Goal: Transaction & Acquisition: Purchase product/service

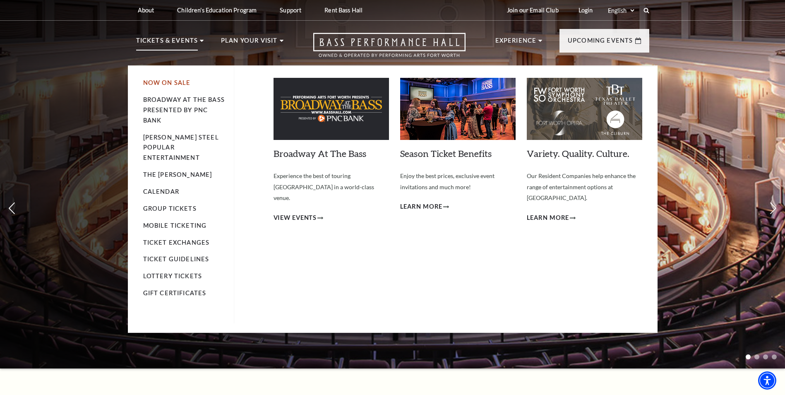
click at [172, 84] on link "Now On Sale" at bounding box center [167, 82] width 48 height 7
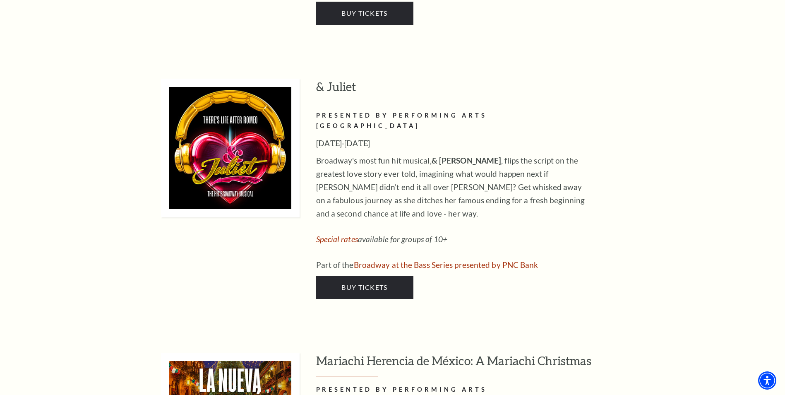
scroll to position [2109, 0]
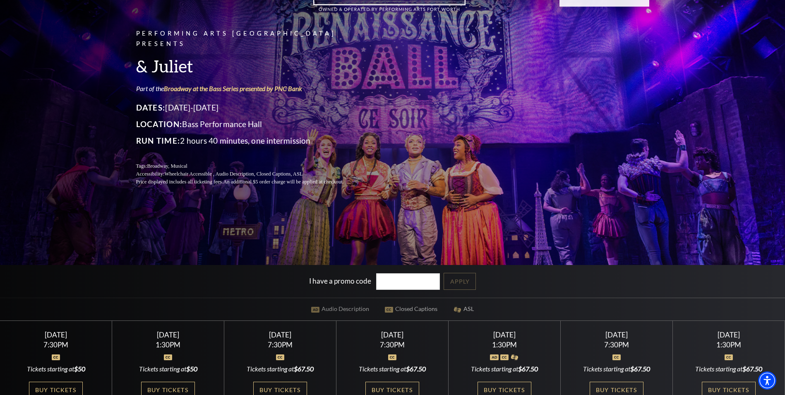
scroll to position [165, 0]
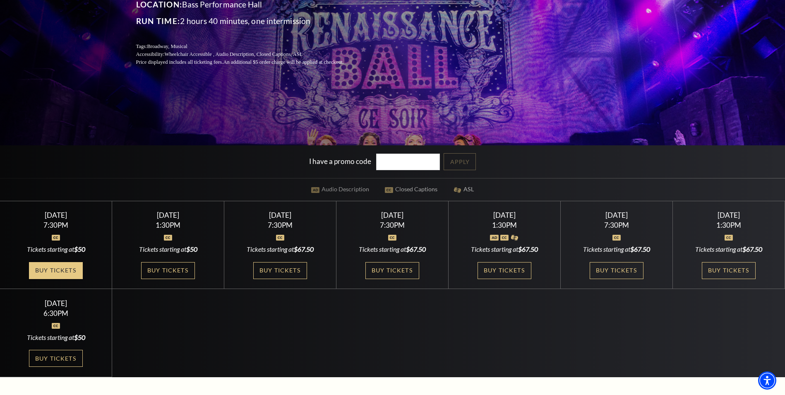
click at [46, 271] on link "Buy Tickets" at bounding box center [56, 270] width 54 height 17
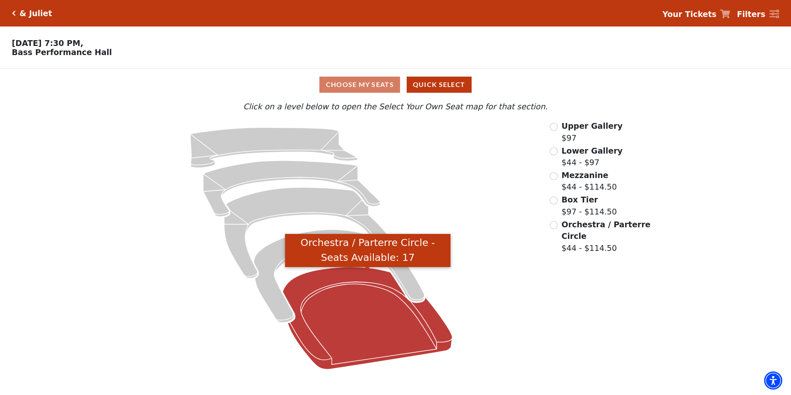
click at [326, 323] on icon "Orchestra / Parterre Circle - Seats Available: 17" at bounding box center [367, 318] width 170 height 102
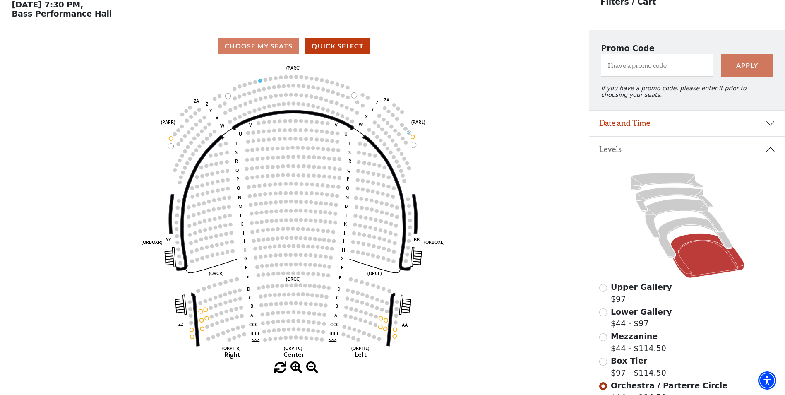
scroll to position [80, 0]
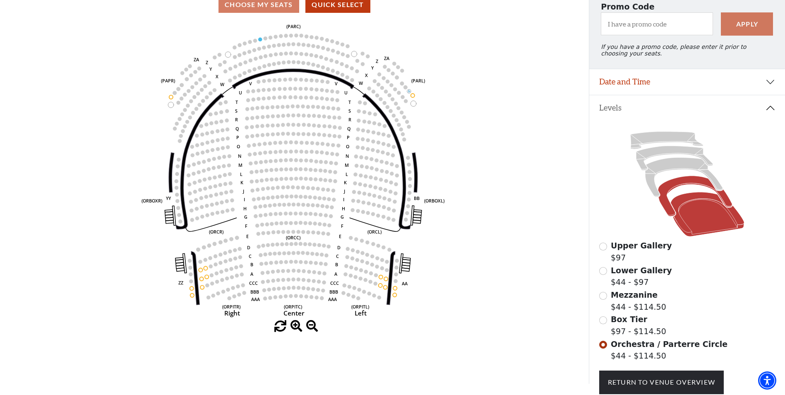
click at [666, 192] on icon at bounding box center [695, 196] width 74 height 41
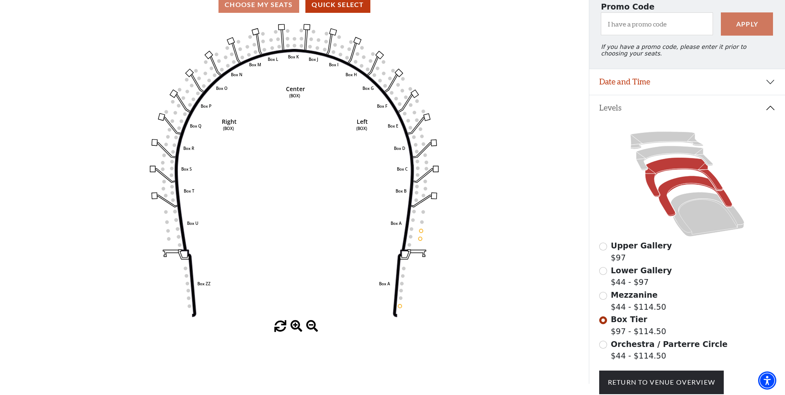
click at [665, 174] on icon at bounding box center [683, 177] width 77 height 39
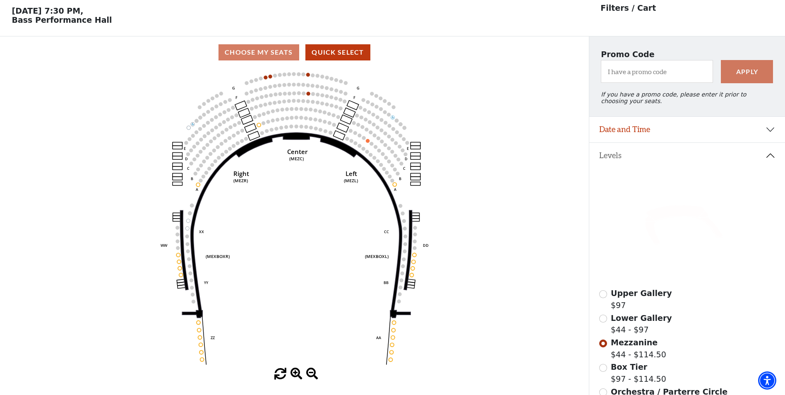
scroll to position [38, 0]
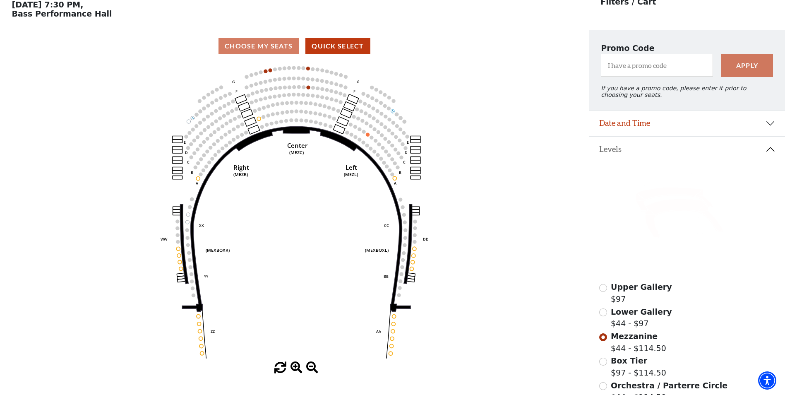
click at [639, 199] on icon at bounding box center [674, 199] width 77 height 24
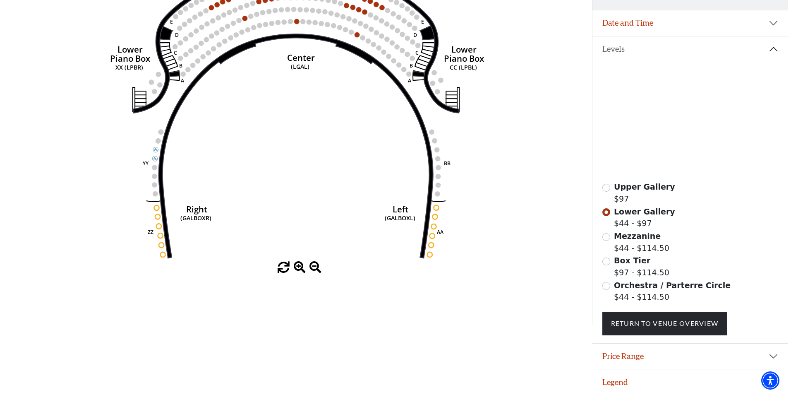
scroll to position [0, 0]
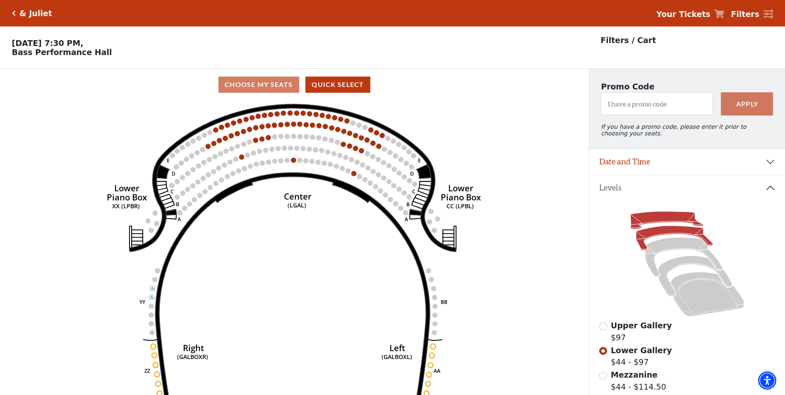
click at [654, 223] on icon at bounding box center [666, 219] width 73 height 17
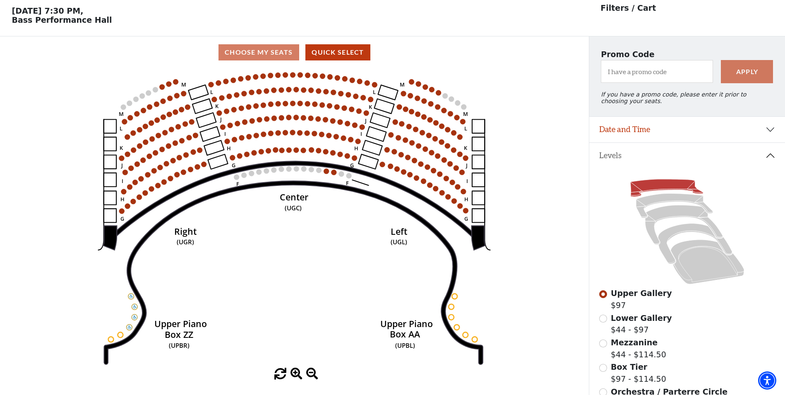
scroll to position [38, 0]
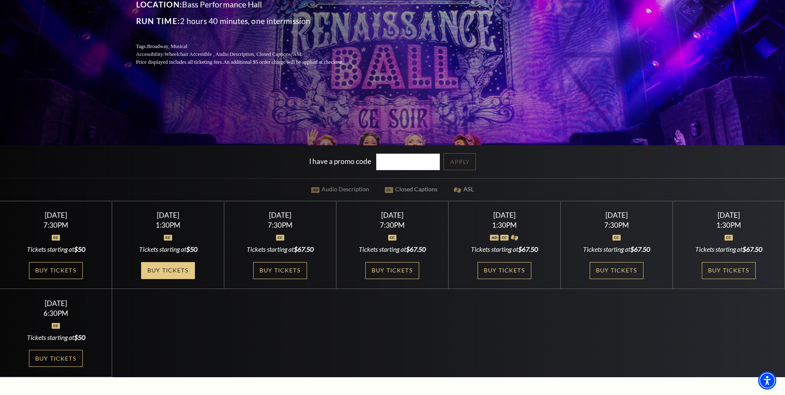
click at [179, 277] on link "Buy Tickets" at bounding box center [168, 270] width 54 height 17
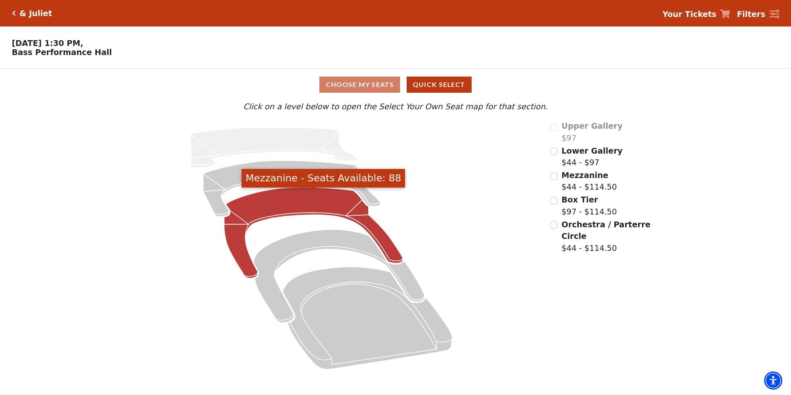
click at [304, 205] on icon "Mezzanine - Seats Available: 88" at bounding box center [313, 232] width 179 height 91
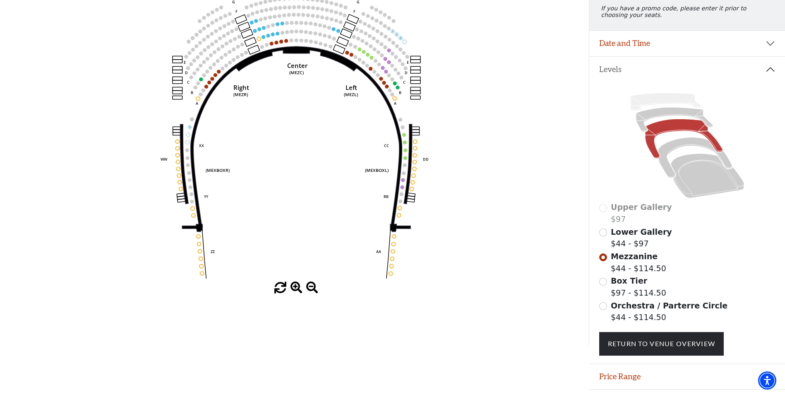
scroll to position [144, 0]
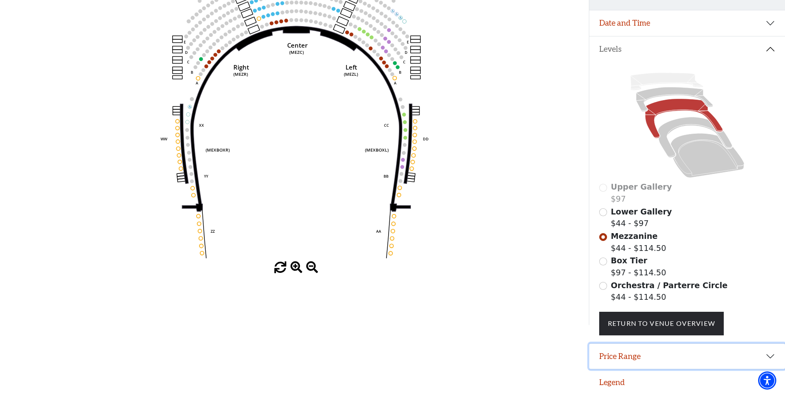
click at [643, 358] on button "Price Range" at bounding box center [687, 356] width 196 height 26
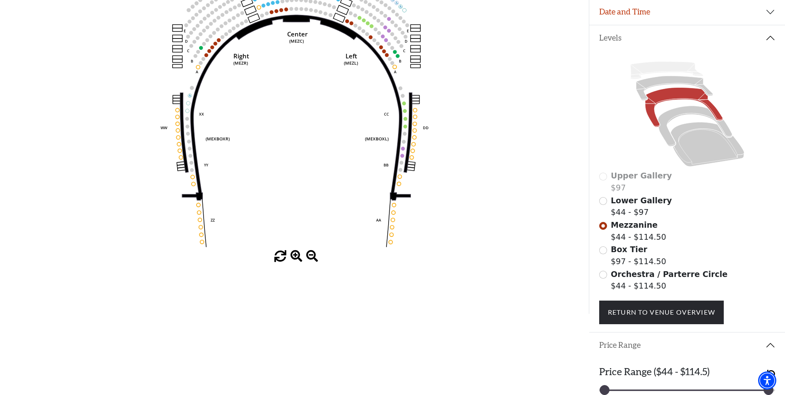
scroll to position [186, 0]
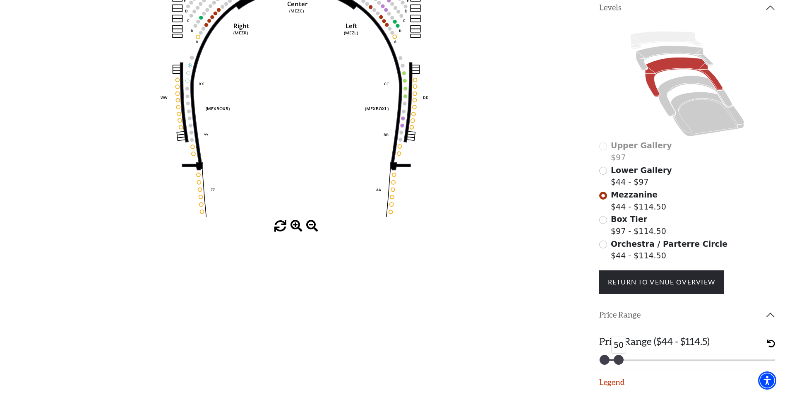
drag, startPoint x: 764, startPoint y: 360, endPoint x: 613, endPoint y: 365, distance: 151.0
click at [613, 365] on div "Price Range ($44 - $114.5) 44 50" at bounding box center [687, 347] width 196 height 41
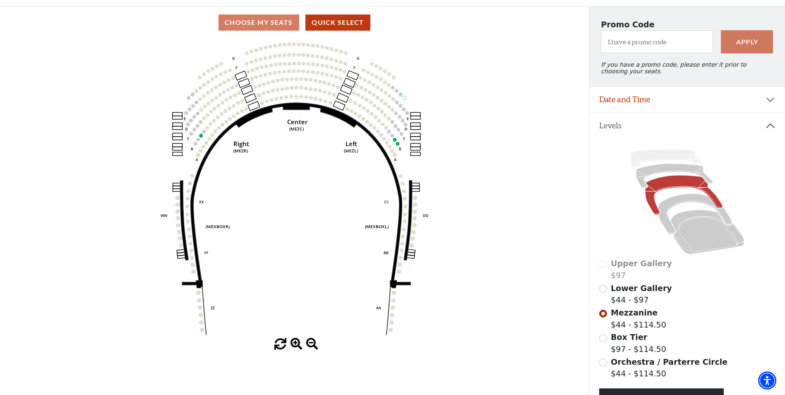
scroll to position [62, 0]
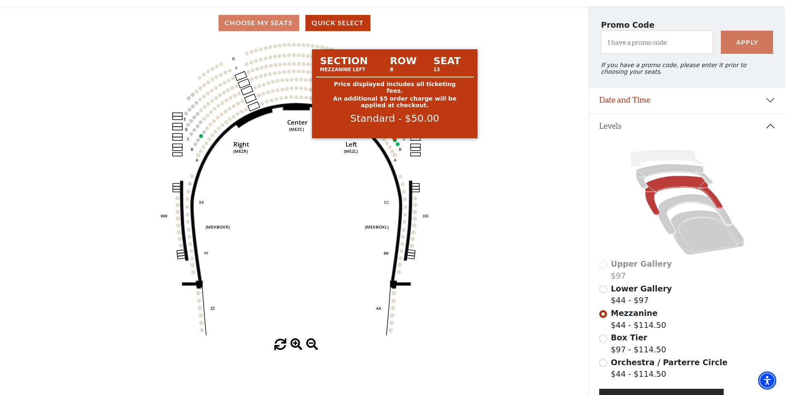
click at [394, 142] on circle at bounding box center [395, 140] width 4 height 4
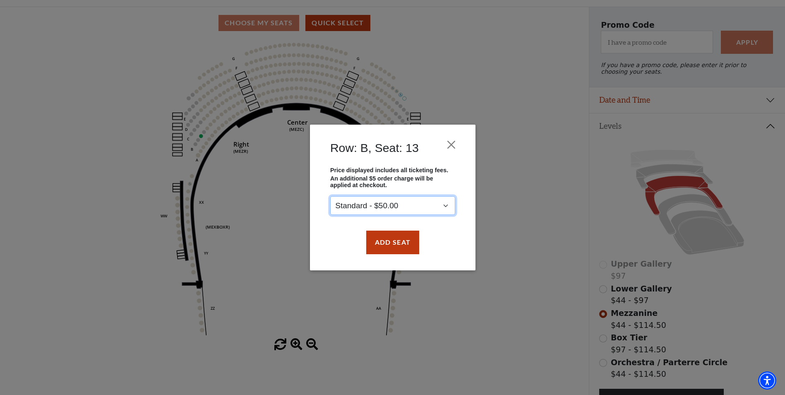
click at [447, 201] on select "Standard - $50.00" at bounding box center [392, 205] width 125 height 19
click at [449, 143] on button "Close" at bounding box center [451, 145] width 16 height 16
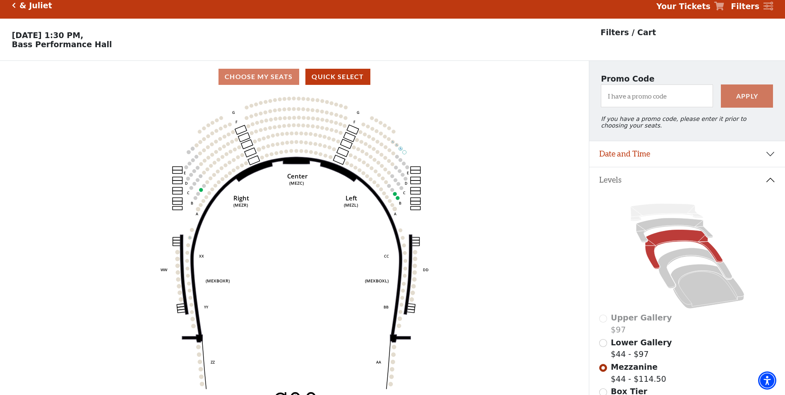
scroll to position [0, 0]
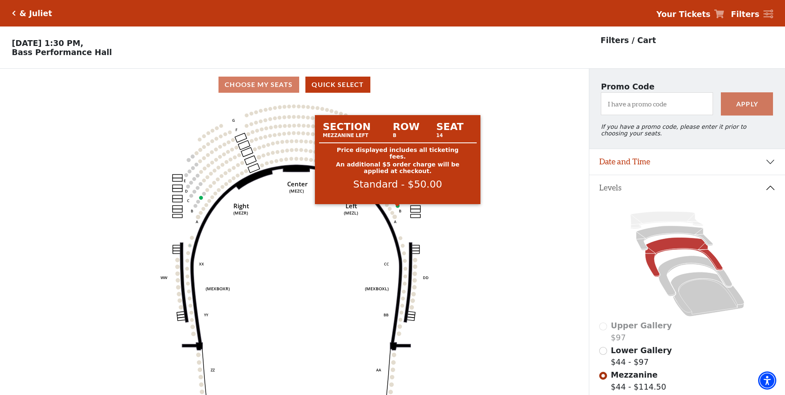
click at [397, 208] on circle at bounding box center [398, 206] width 4 height 4
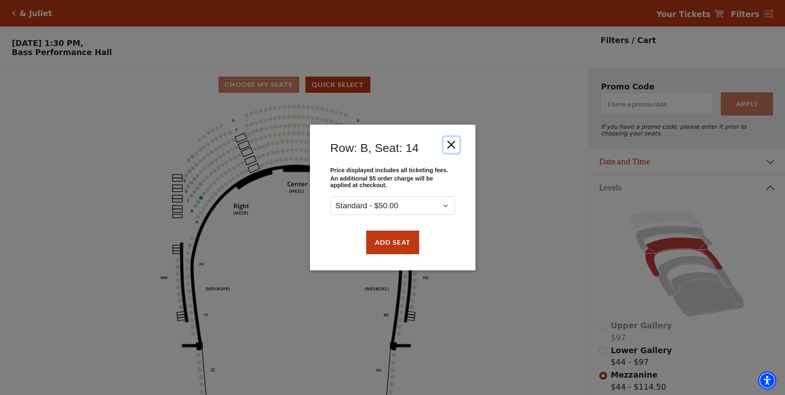
click at [451, 142] on button "Close" at bounding box center [451, 145] width 16 height 16
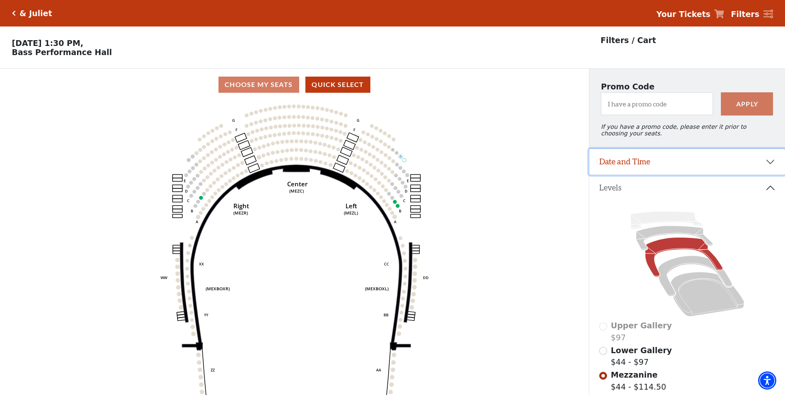
click at [761, 165] on button "Date and Time" at bounding box center [687, 162] width 196 height 26
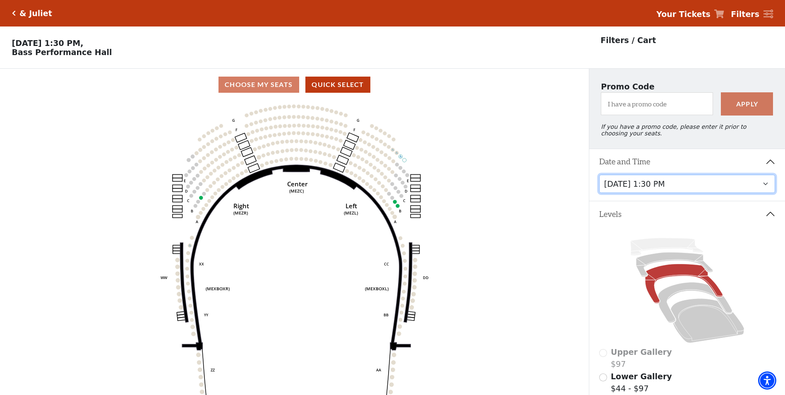
click at [756, 187] on select "Thursday, November 13 at 1:30 PM Wednesday, November 12 at 7:30 PM Thursday, No…" at bounding box center [687, 184] width 176 height 19
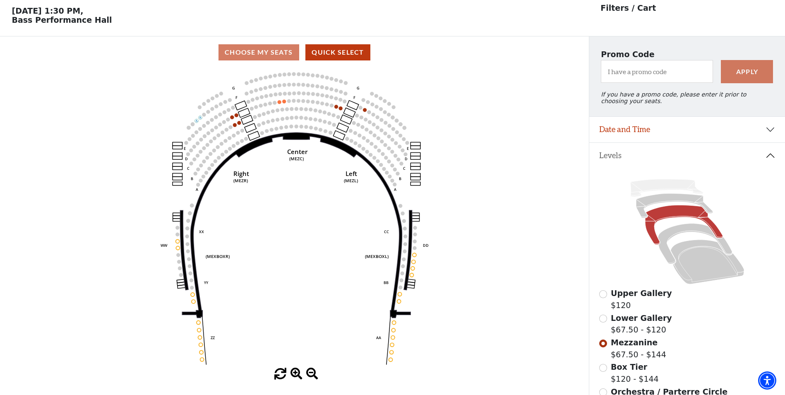
scroll to position [38, 0]
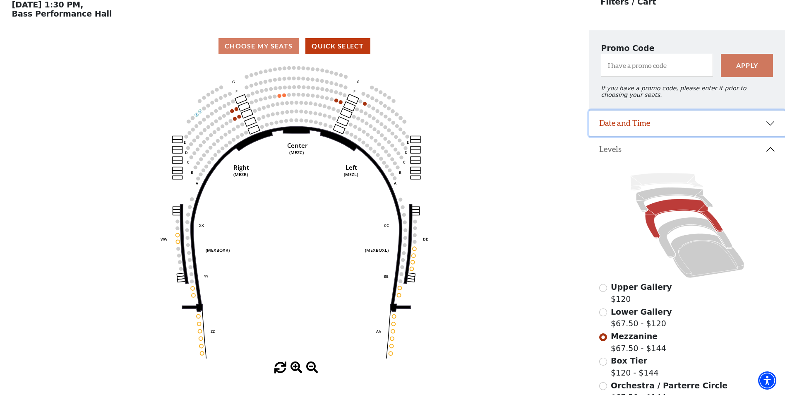
click at [718, 136] on button "Date and Time" at bounding box center [687, 123] width 196 height 26
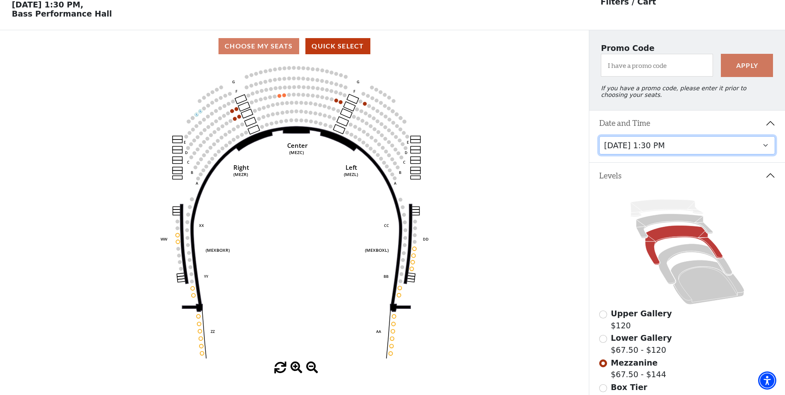
click at [721, 153] on select "Thursday, November 13 at 1:30 PM Wednesday, November 12 at 7:30 PM Thursday, No…" at bounding box center [687, 145] width 176 height 19
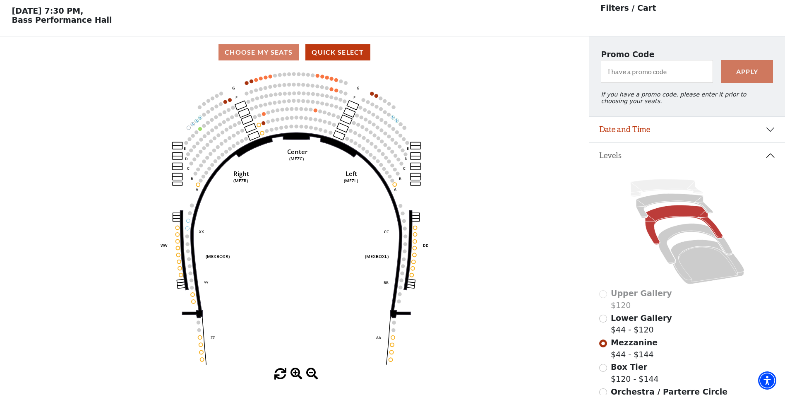
scroll to position [38, 0]
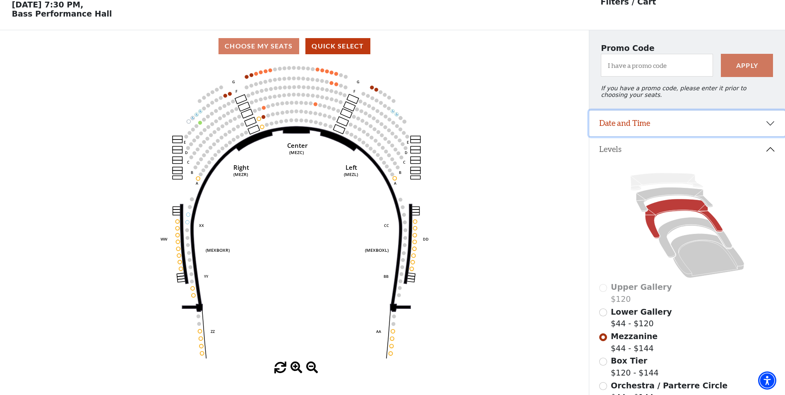
click at [725, 132] on button "Date and Time" at bounding box center [687, 123] width 196 height 26
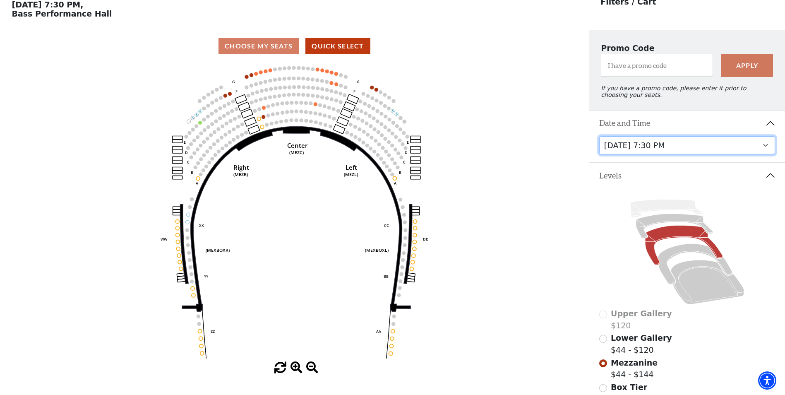
click at [687, 151] on select "Thursday, November 13 at 1:30 PM Wednesday, November 12 at 7:30 PM Thursday, No…" at bounding box center [687, 145] width 176 height 19
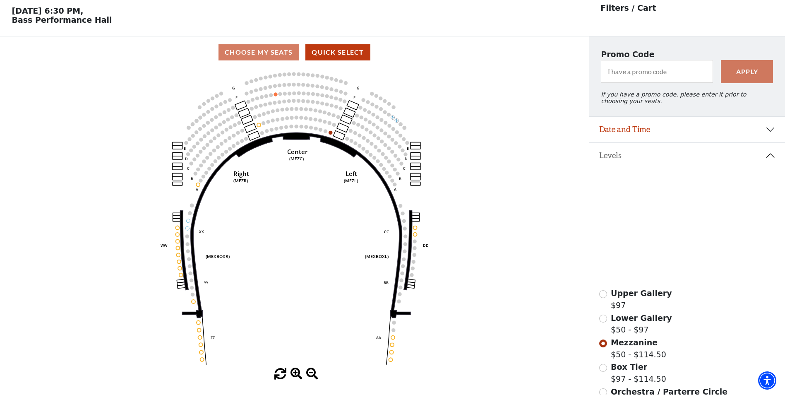
scroll to position [38, 0]
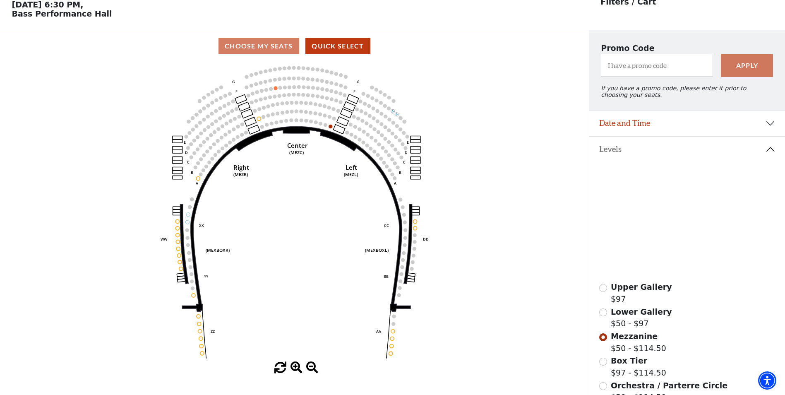
click at [651, 198] on icon at bounding box center [674, 199] width 77 height 24
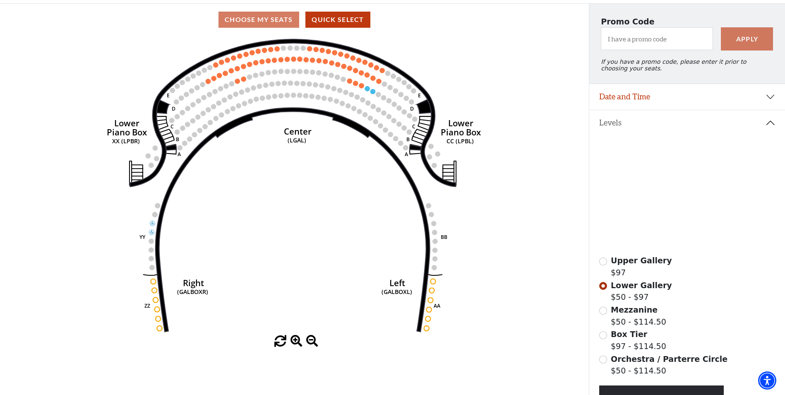
scroll to position [80, 0]
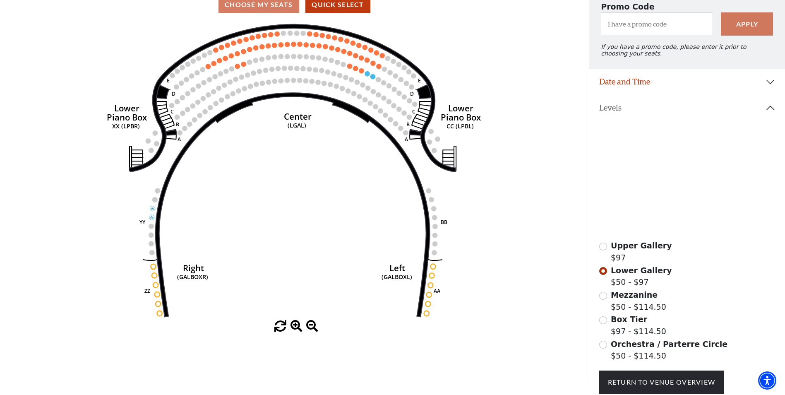
click at [687, 184] on icon at bounding box center [695, 196] width 74 height 41
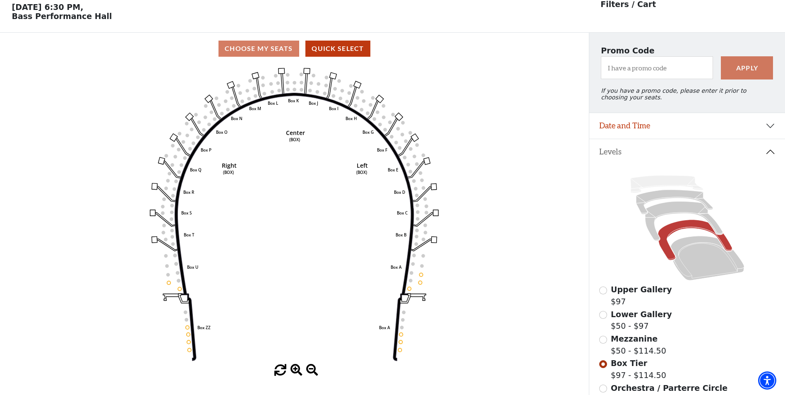
scroll to position [38, 0]
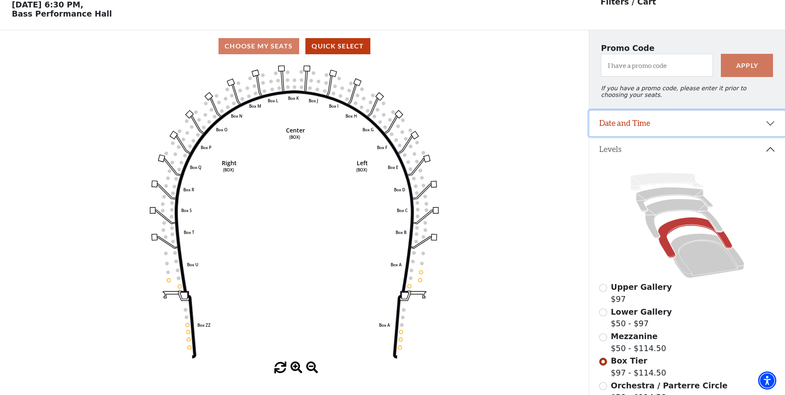
click at [646, 133] on button "Date and Time" at bounding box center [687, 123] width 196 height 26
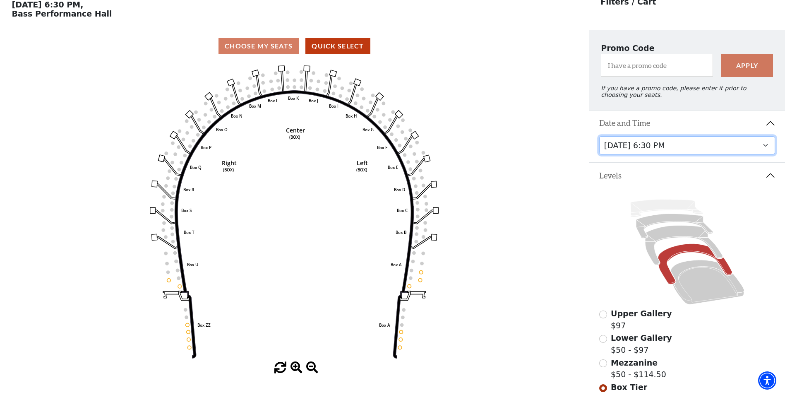
click at [645, 147] on select "Thursday, November 13 at 1:30 PM Wednesday, November 12 at 7:30 PM Thursday, No…" at bounding box center [687, 145] width 176 height 19
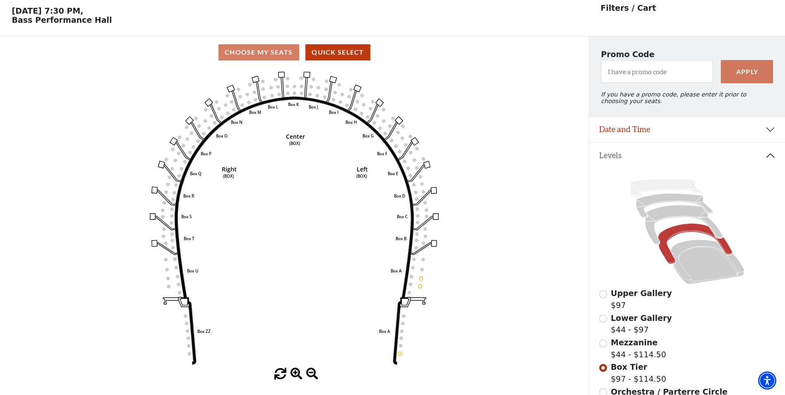
scroll to position [38, 0]
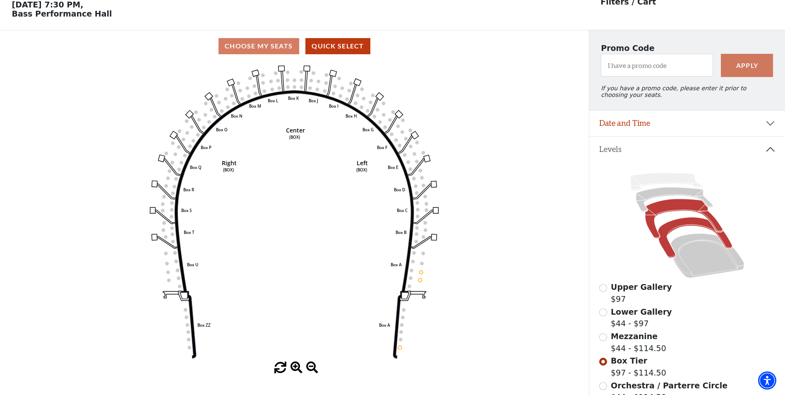
click at [676, 215] on icon at bounding box center [683, 218] width 77 height 39
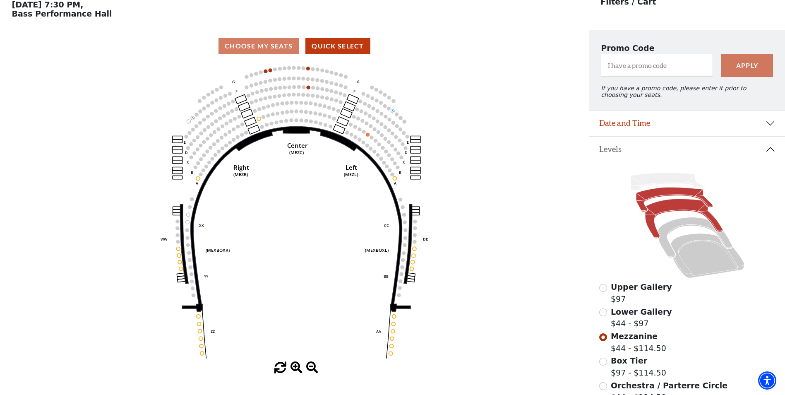
click at [656, 203] on icon at bounding box center [674, 199] width 77 height 24
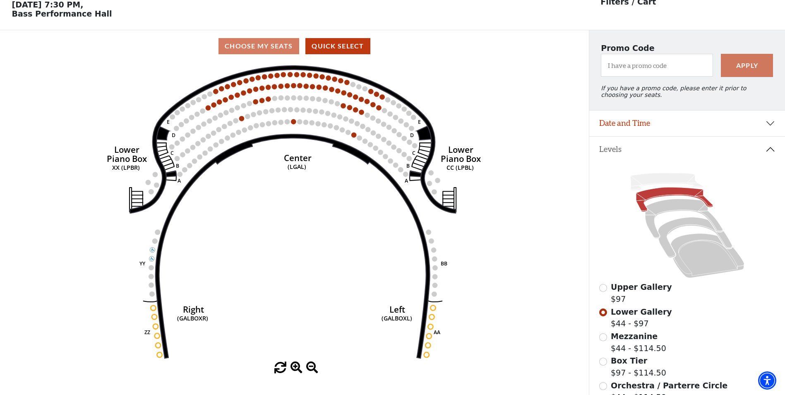
scroll to position [80, 0]
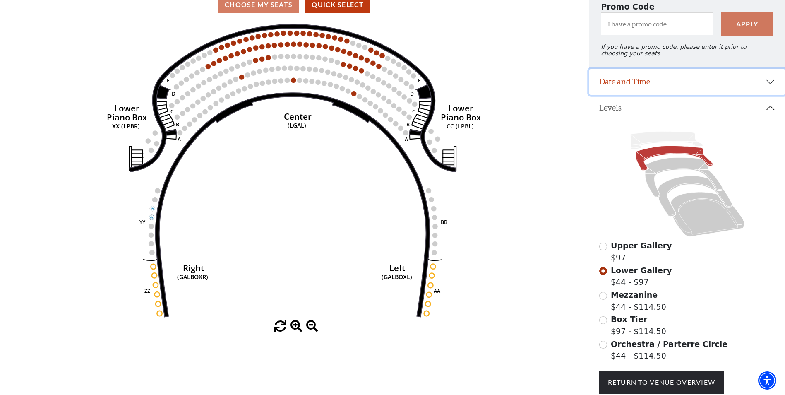
click at [628, 92] on button "Date and Time" at bounding box center [687, 82] width 196 height 26
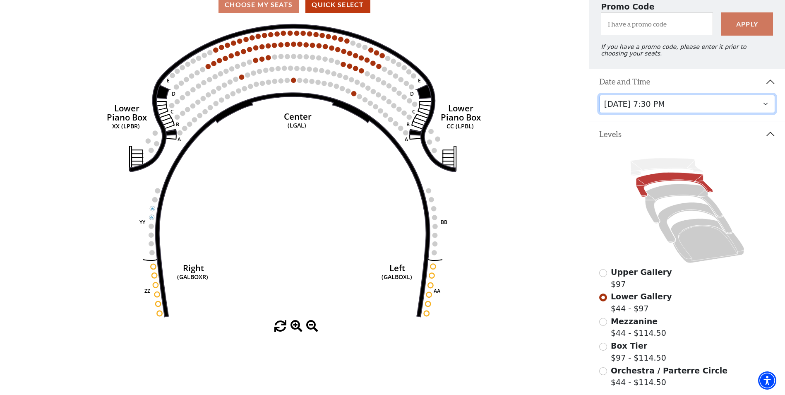
click at [644, 109] on select "Thursday, November 13 at 1:30 PM Wednesday, November 12 at 7:30 PM Thursday, No…" at bounding box center [687, 104] width 176 height 19
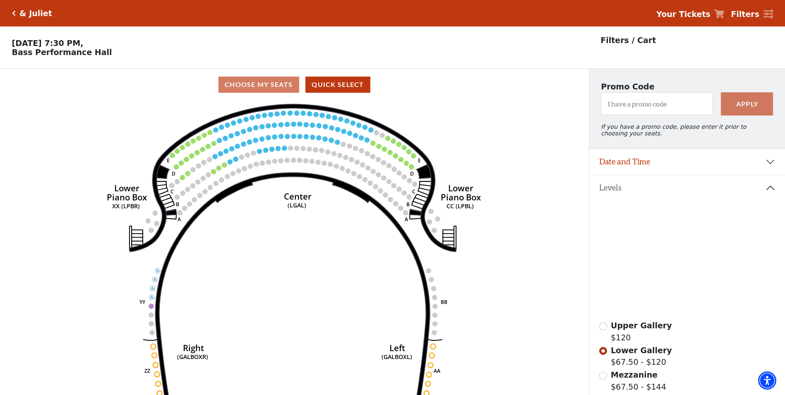
scroll to position [38, 0]
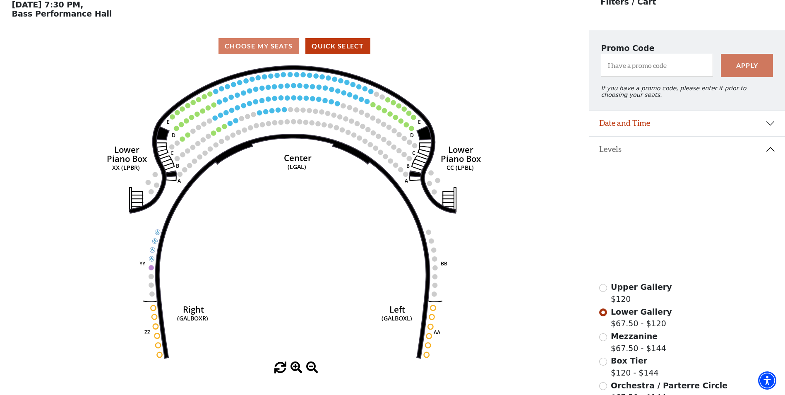
click at [670, 183] on icon at bounding box center [666, 181] width 73 height 17
click at [671, 211] on icon at bounding box center [683, 218] width 77 height 39
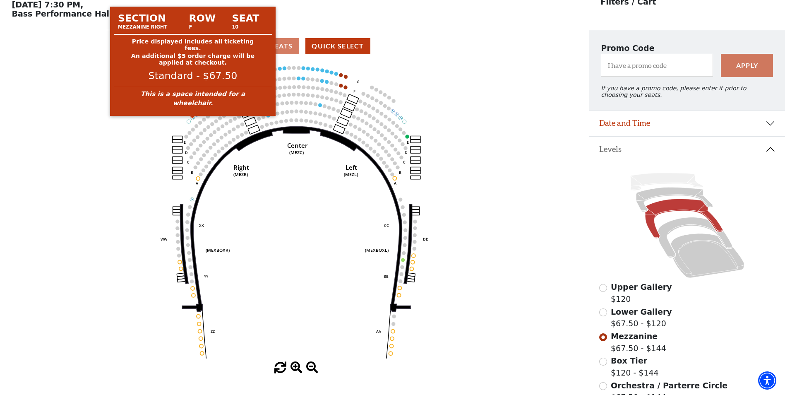
click at [194, 120] on circle at bounding box center [193, 118] width 4 height 4
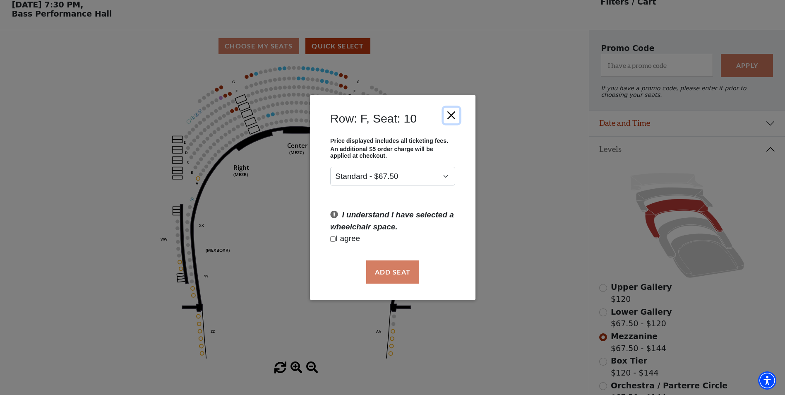
click at [455, 112] on button "Close" at bounding box center [451, 115] width 16 height 16
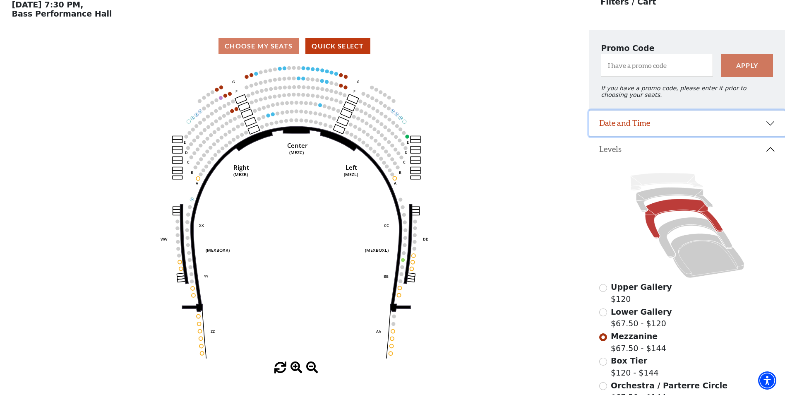
click at [686, 125] on button "Date and Time" at bounding box center [687, 123] width 196 height 26
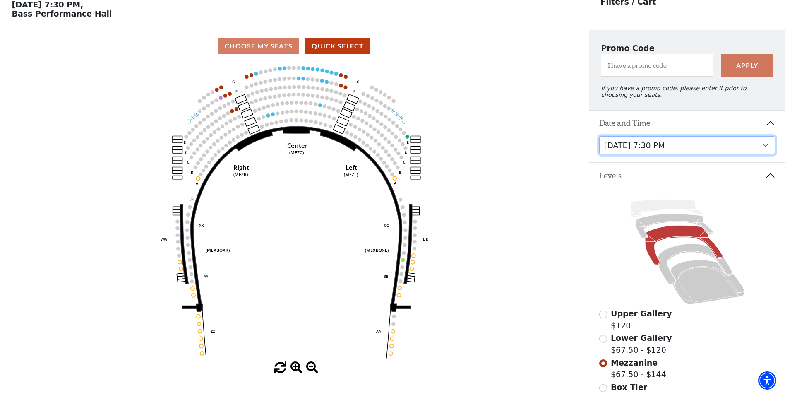
click at [692, 148] on select "Thursday, November 13 at 1:30 PM Wednesday, November 12 at 7:30 PM Thursday, No…" at bounding box center [687, 145] width 176 height 19
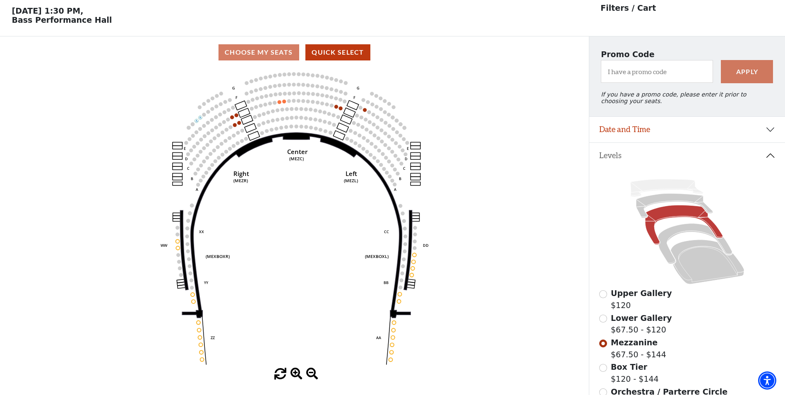
scroll to position [38, 0]
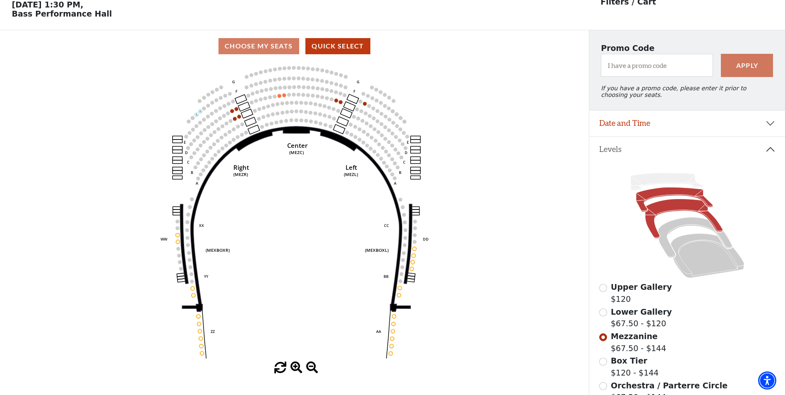
click at [662, 201] on icon at bounding box center [674, 199] width 77 height 24
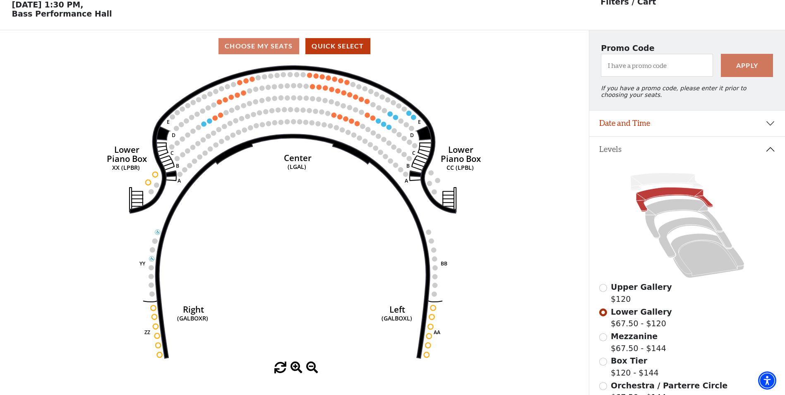
click at [647, 147] on button "Levels" at bounding box center [687, 149] width 196 height 26
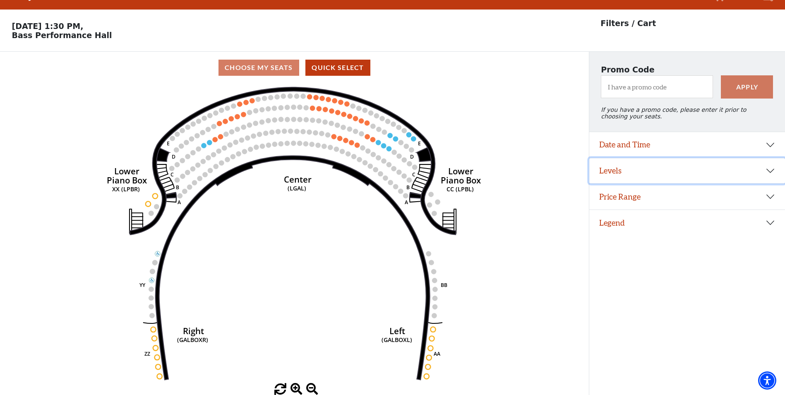
click at [630, 175] on button "Levels" at bounding box center [687, 171] width 196 height 26
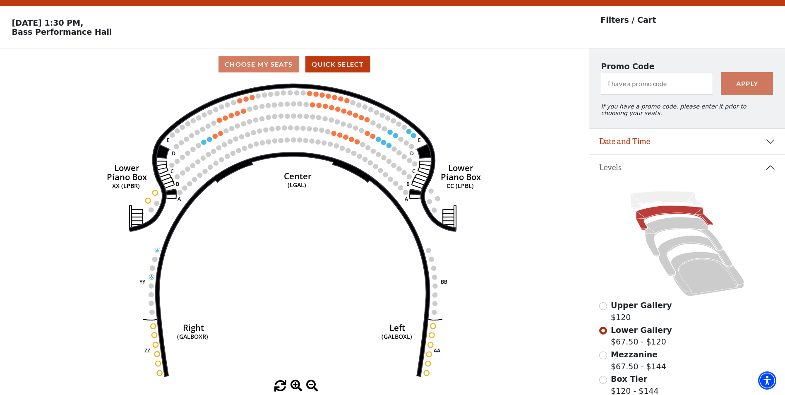
scroll to position [38, 0]
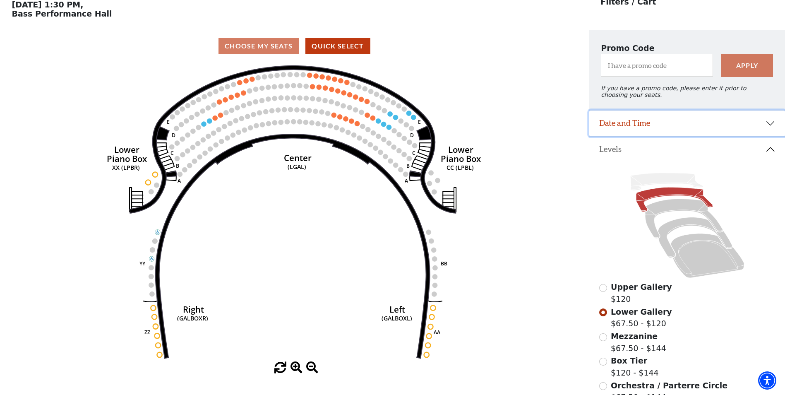
click at [656, 123] on button "Date and Time" at bounding box center [687, 123] width 196 height 26
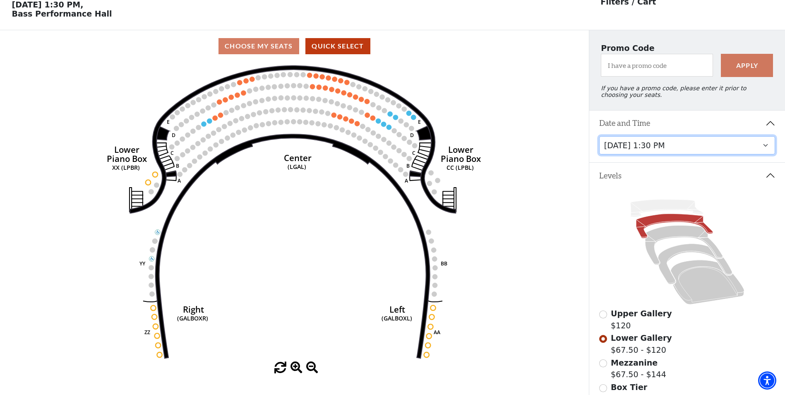
click at [660, 150] on select "Thursday, November 13 at 1:30 PM Wednesday, November 12 at 7:30 PM Thursday, No…" at bounding box center [687, 145] width 176 height 19
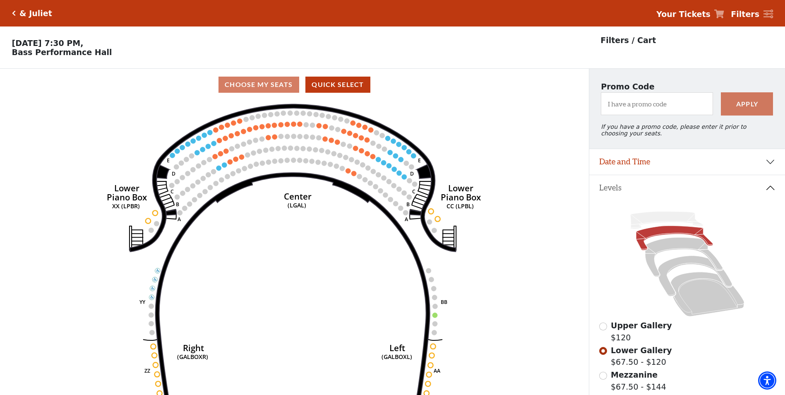
scroll to position [38, 0]
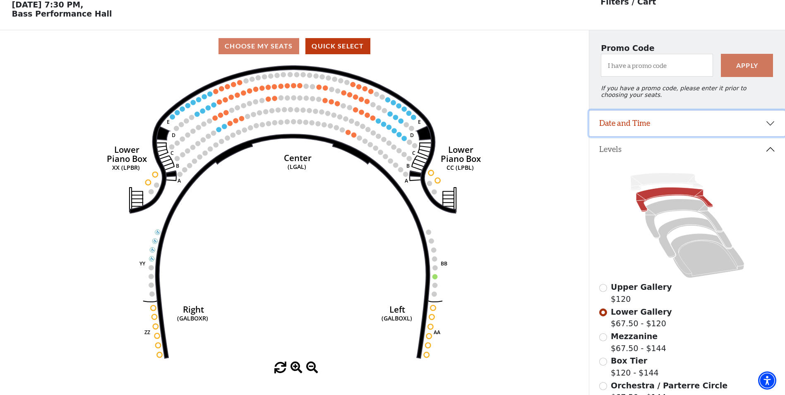
click at [647, 132] on button "Date and Time" at bounding box center [687, 123] width 196 height 26
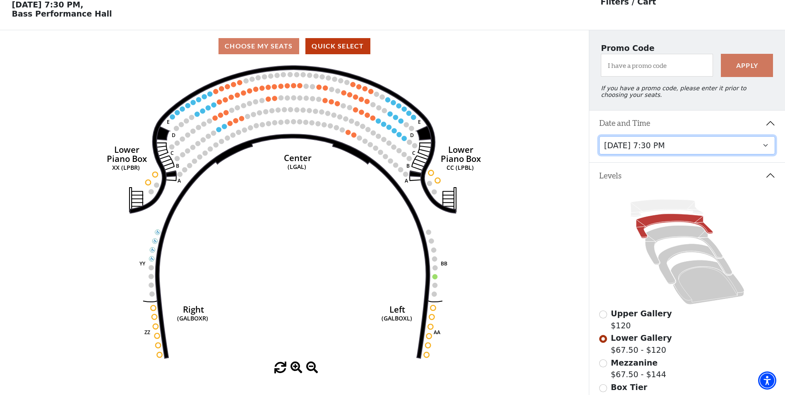
click at [661, 148] on select "Thursday, November 13 at 1:30 PM Wednesday, November 12 at 7:30 PM Thursday, No…" at bounding box center [687, 145] width 176 height 19
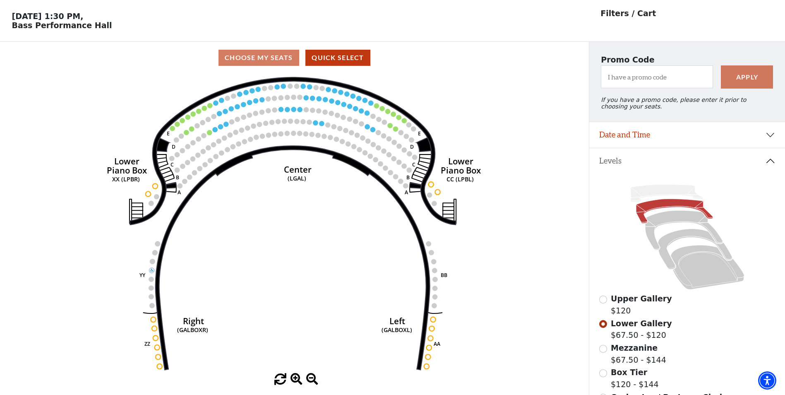
scroll to position [38, 0]
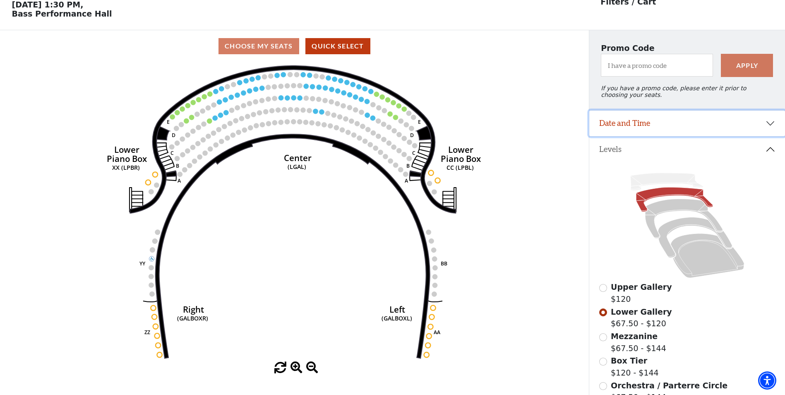
click at [686, 126] on button "Date and Time" at bounding box center [687, 123] width 196 height 26
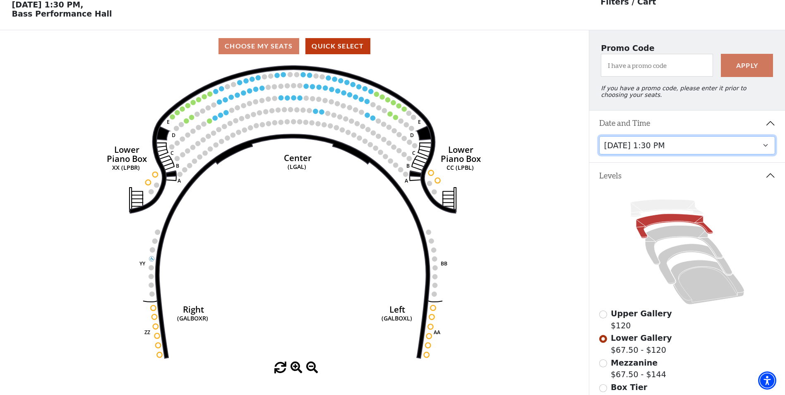
click at [667, 150] on select "Thursday, November 13 at 1:30 PM Wednesday, November 12 at 7:30 PM Thursday, No…" at bounding box center [687, 145] width 176 height 19
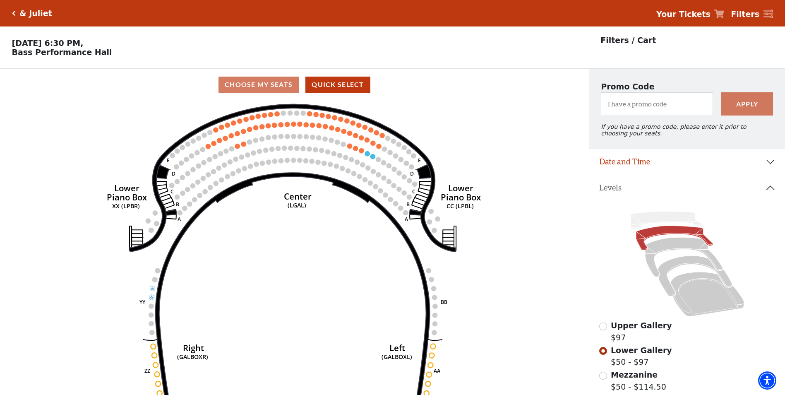
click at [38, 15] on h5 "& Juliet" at bounding box center [35, 14] width 33 height 10
click at [13, 12] on icon "Click here to go back to filters" at bounding box center [14, 13] width 4 height 6
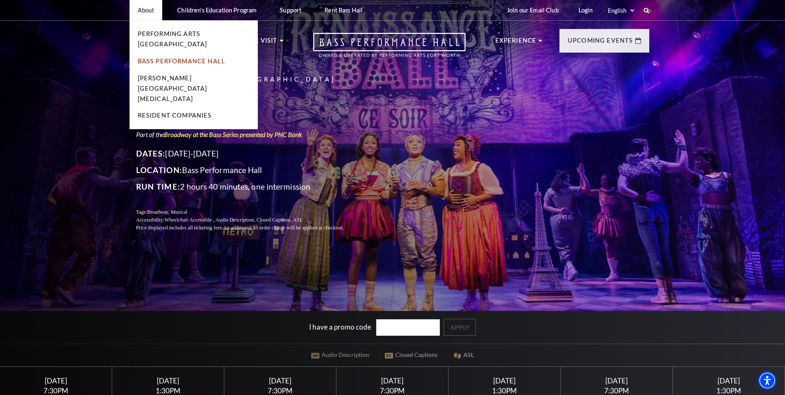
click at [177, 57] on link "Bass Performance Hall" at bounding box center [182, 60] width 88 height 7
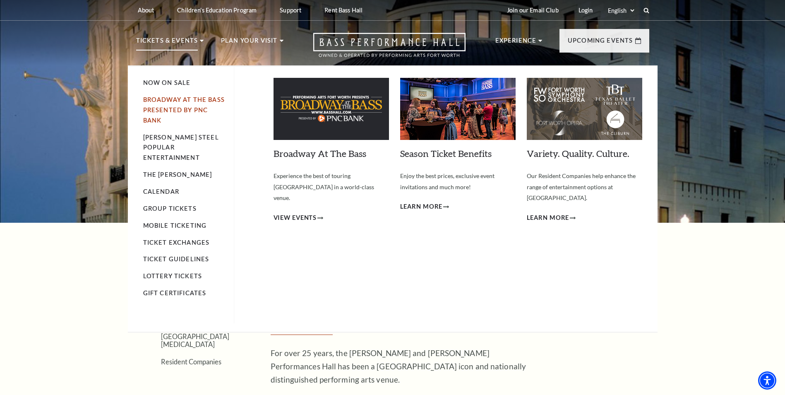
click at [181, 108] on link "Broadway At The Bass presented by PNC Bank" at bounding box center [183, 110] width 81 height 28
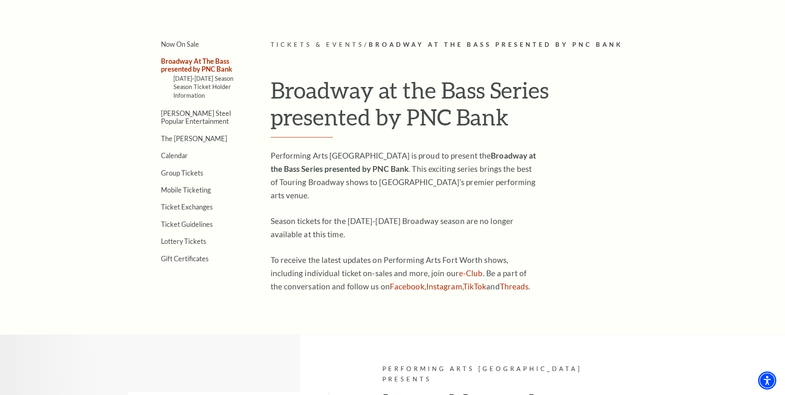
scroll to position [165, 0]
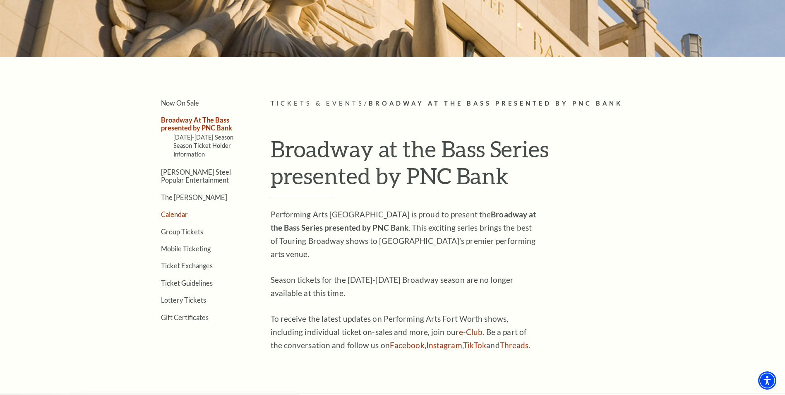
click at [177, 215] on link "Calendar" at bounding box center [174, 214] width 27 height 8
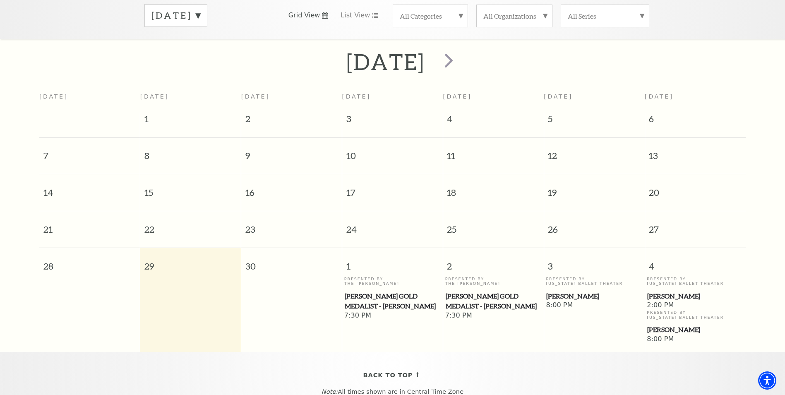
scroll to position [73, 0]
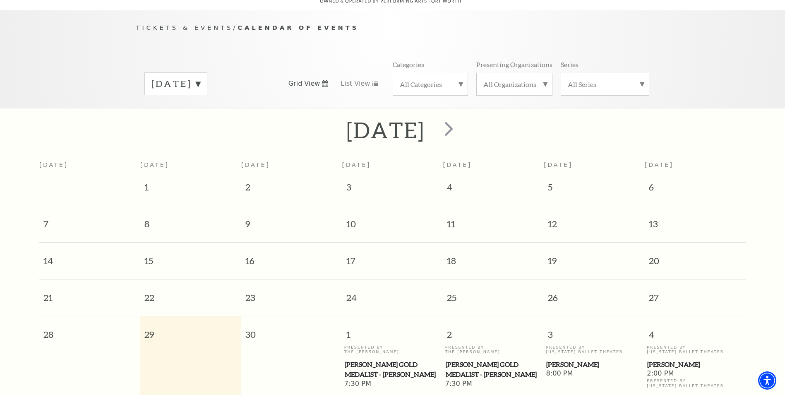
click at [460, 80] on label "All Categories" at bounding box center [430, 84] width 61 height 9
click at [460, 80] on label "All Categories" at bounding box center [430, 85] width 61 height 11
click at [460, 120] on span "next" at bounding box center [449, 129] width 24 height 24
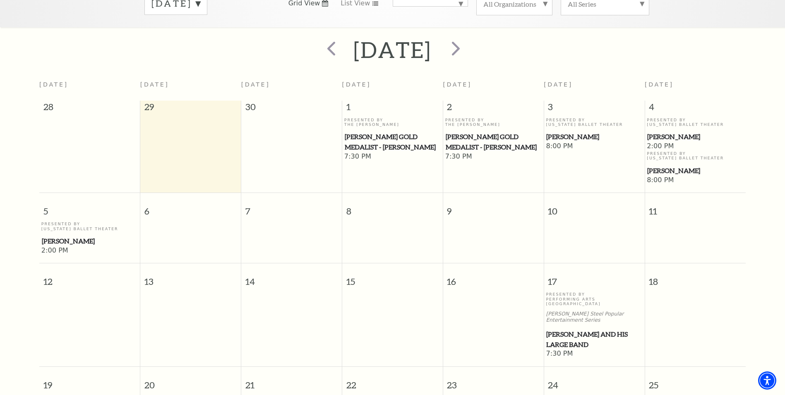
scroll to position [156, 0]
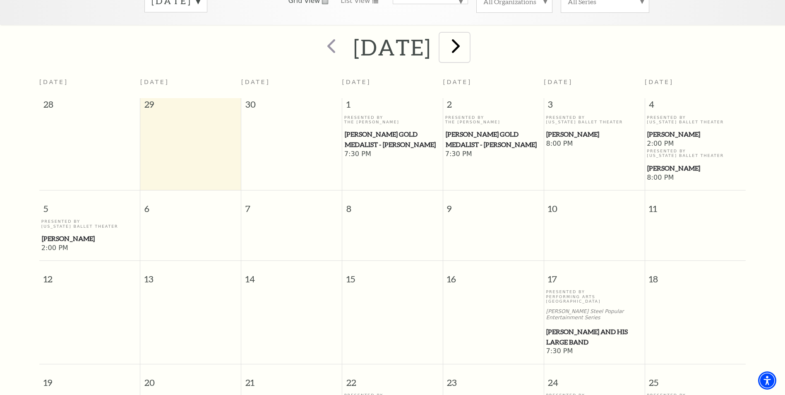
click at [467, 36] on span "next" at bounding box center [456, 46] width 24 height 24
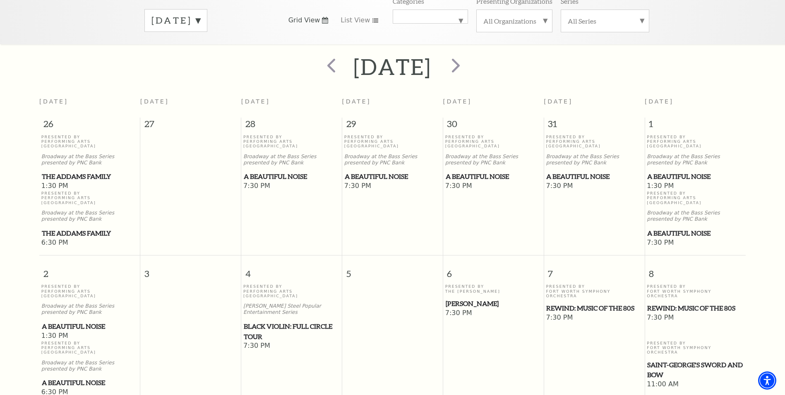
scroll to position [0, 0]
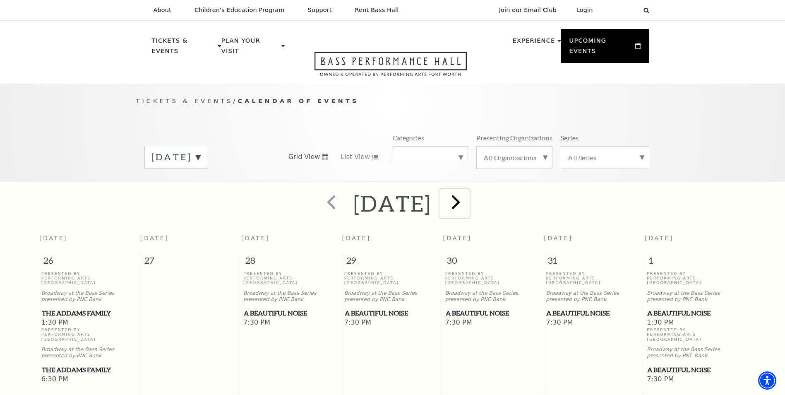
click at [467, 193] on span "next" at bounding box center [456, 202] width 24 height 24
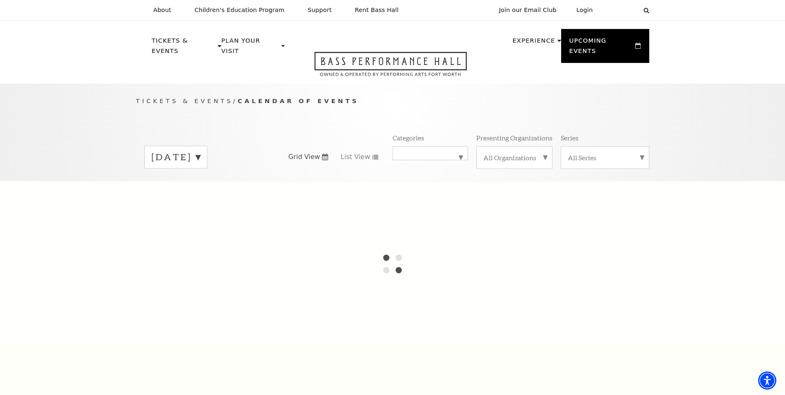
click at [578, 152] on div "All Series" at bounding box center [604, 157] width 89 height 23
click at [583, 153] on label "All Series" at bounding box center [604, 158] width 74 height 11
click at [583, 153] on div "All Series" at bounding box center [604, 153] width 89 height 14
click at [583, 167] on label "Broadway at the Bass Series presented by PNC Bank" at bounding box center [604, 179] width 74 height 31
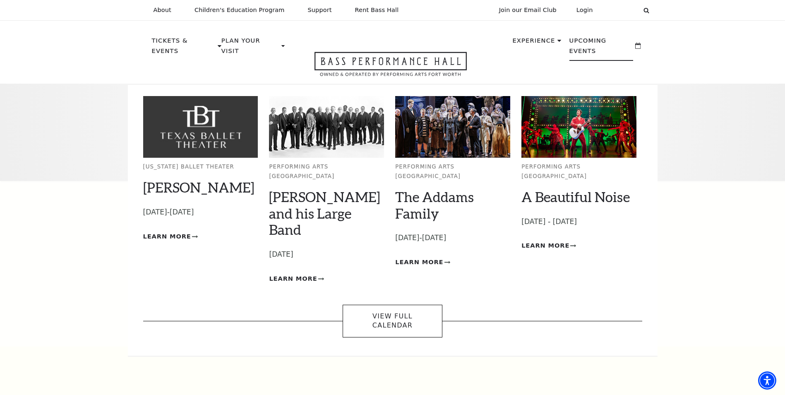
click at [613, 45] on p "Upcoming Events" at bounding box center [601, 48] width 64 height 25
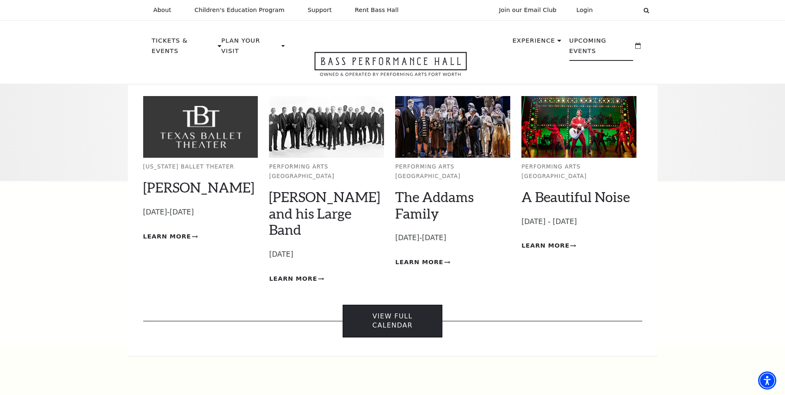
click at [387, 304] on link "View Full Calendar" at bounding box center [392, 320] width 100 height 33
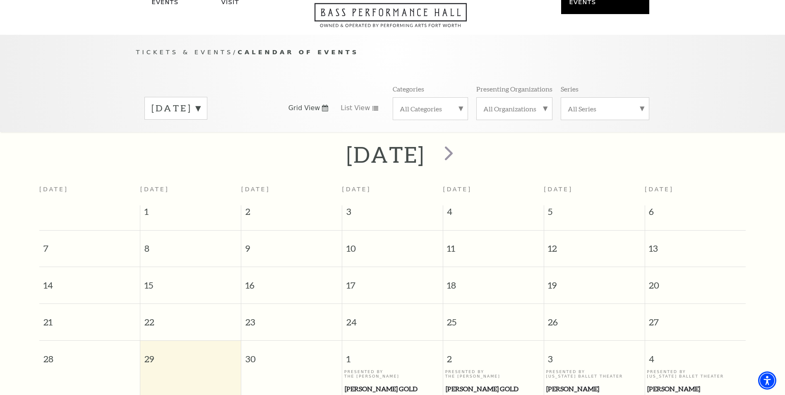
scroll to position [73, 0]
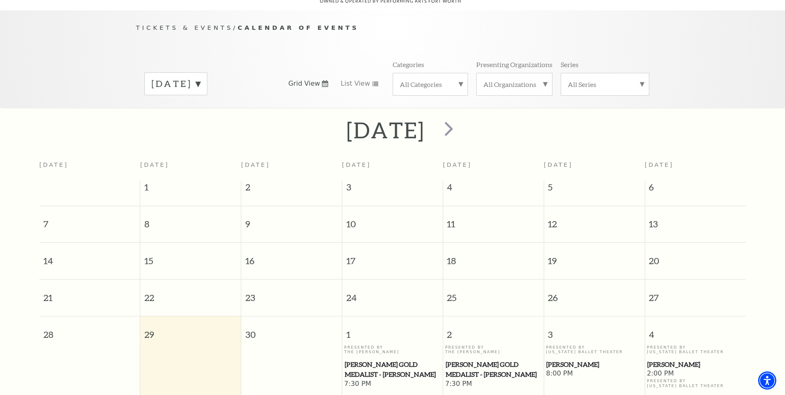
click at [200, 77] on label "September 2025" at bounding box center [175, 83] width 49 height 13
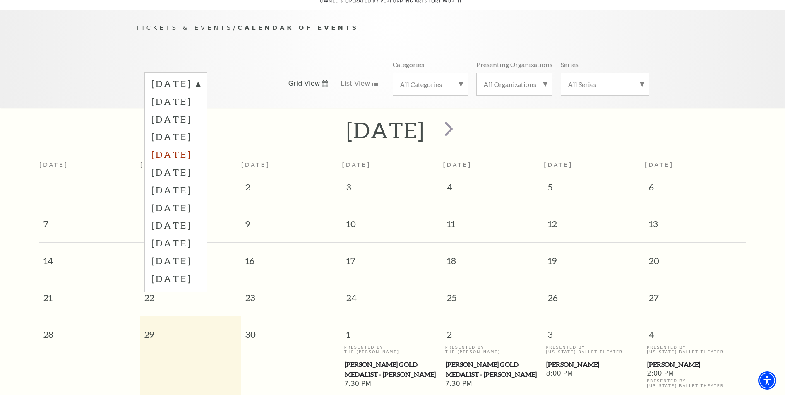
click at [200, 145] on label "January 2026" at bounding box center [175, 154] width 49 height 18
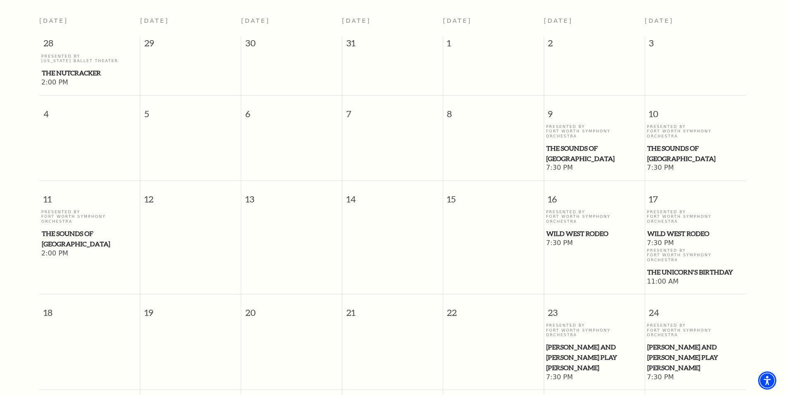
scroll to position [115, 0]
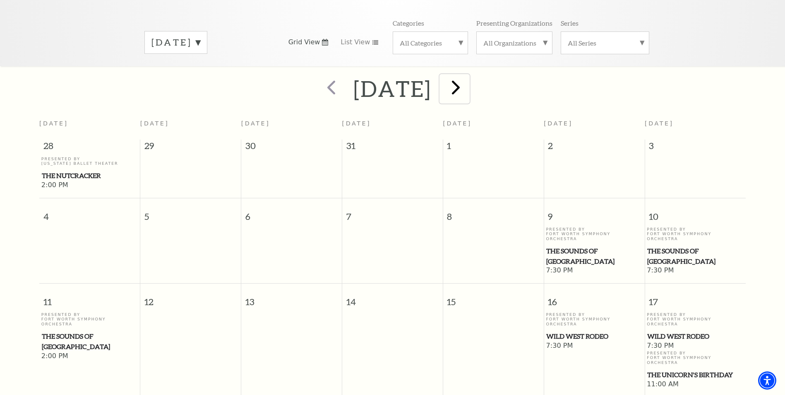
click at [467, 80] on span "next" at bounding box center [456, 87] width 24 height 24
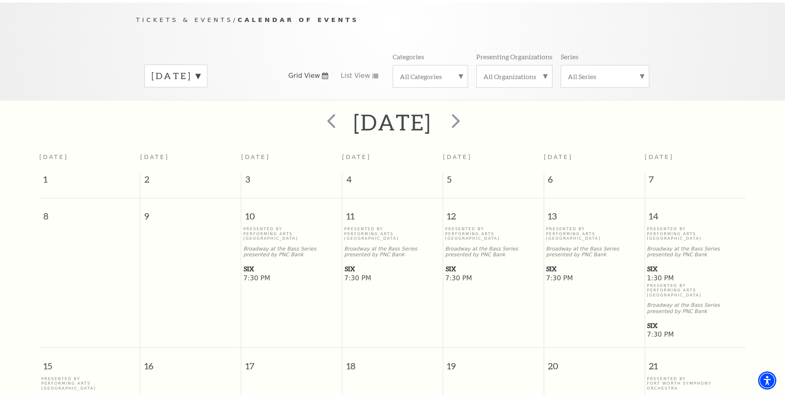
scroll to position [73, 0]
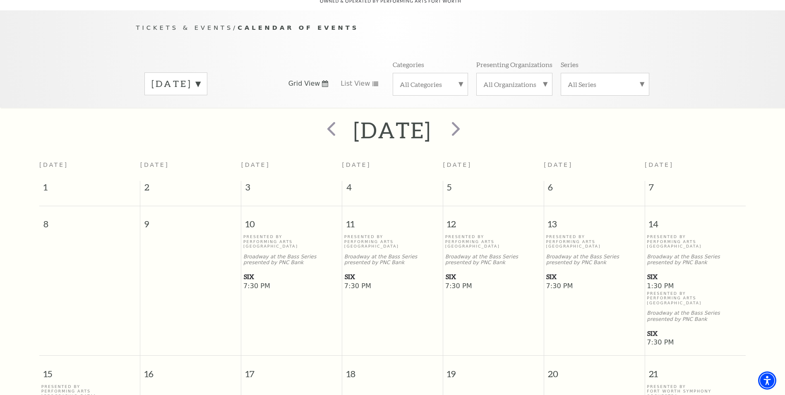
click at [249, 271] on span "SIX" at bounding box center [292, 276] width 96 height 10
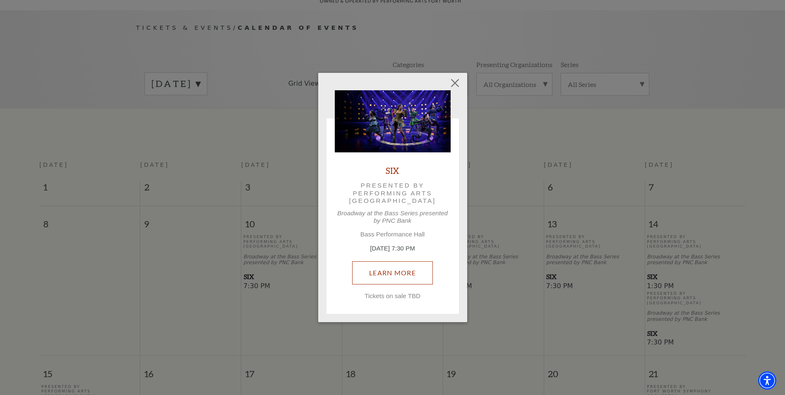
click at [408, 275] on link "Learn More" at bounding box center [392, 272] width 81 height 23
